Goal: Find specific page/section: Find specific page/section

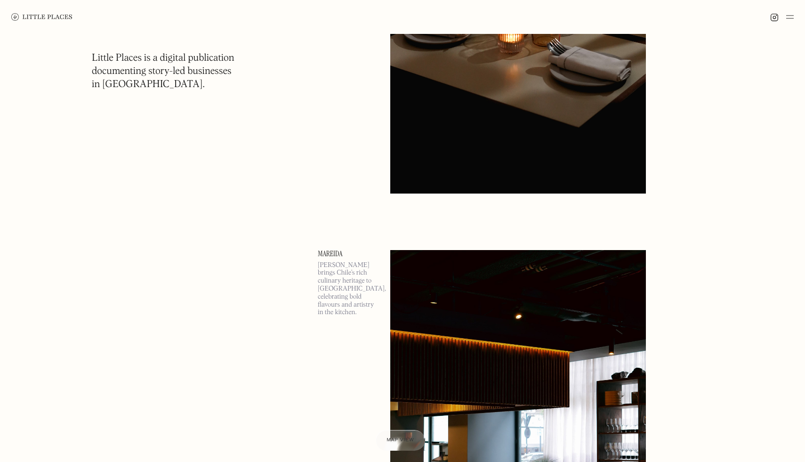
scroll to position [699, 0]
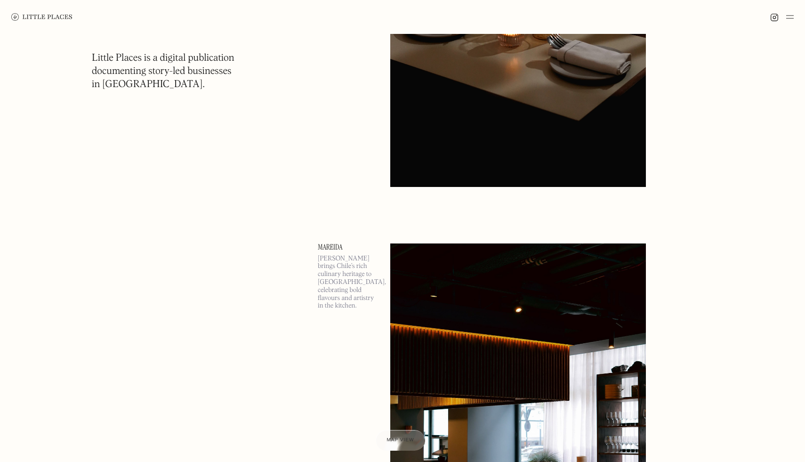
click at [788, 16] on img at bounding box center [790, 16] width 8 height 11
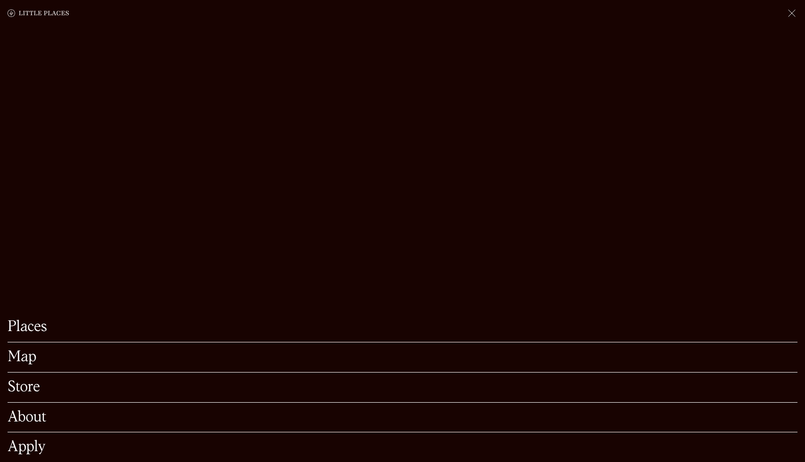
click at [34, 358] on link "Map" at bounding box center [403, 357] width 790 height 15
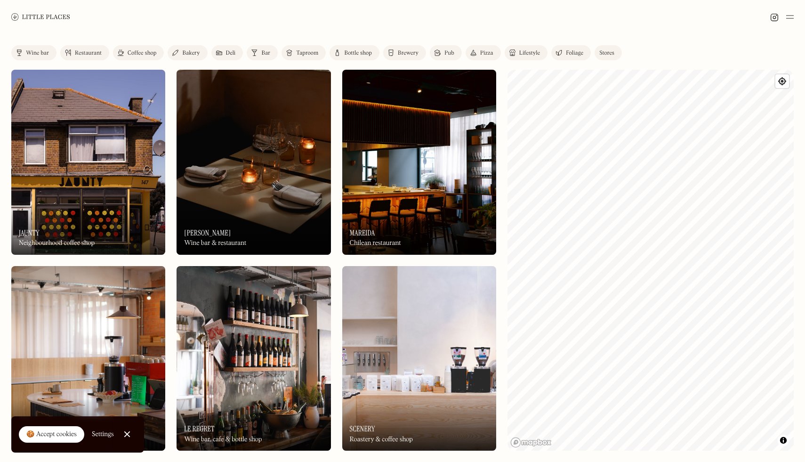
click at [141, 133] on img at bounding box center [88, 162] width 154 height 185
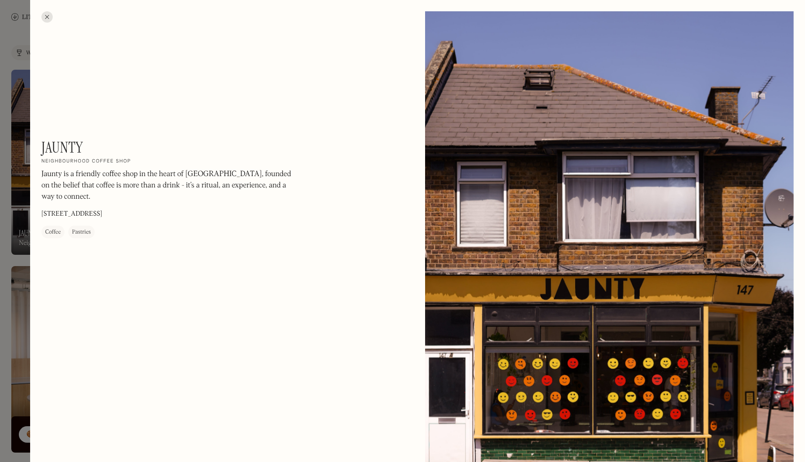
click at [45, 16] on div at bounding box center [46, 16] width 11 height 11
